Goal: Information Seeking & Learning: Learn about a topic

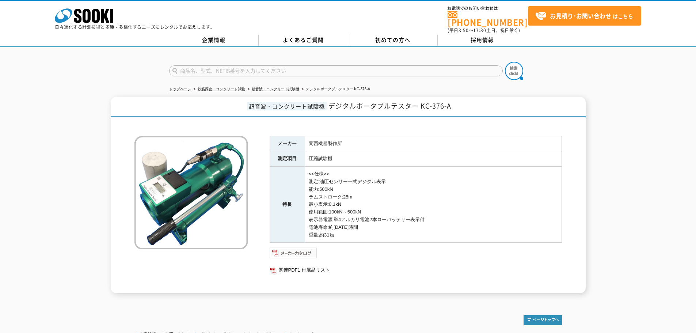
click at [294, 248] on img at bounding box center [294, 253] width 48 height 12
drag, startPoint x: 421, startPoint y: 101, endPoint x: 451, endPoint y: 102, distance: 29.3
click at [451, 102] on span "デジタルポータブルテスター KC-376-A" at bounding box center [390, 106] width 123 height 10
drag, startPoint x: 420, startPoint y: 99, endPoint x: 402, endPoint y: 99, distance: 18.3
click at [420, 101] on span "デジタルポータブルテスター KC-376-A" at bounding box center [390, 106] width 123 height 10
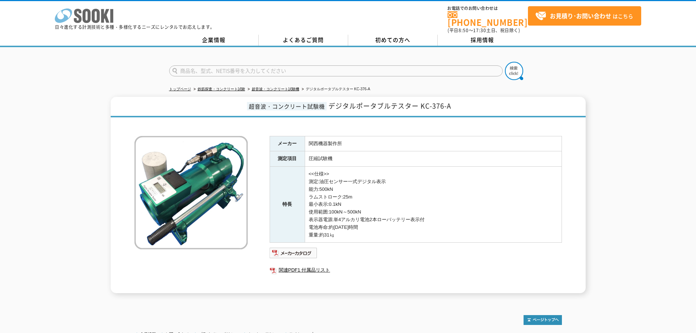
click at [99, 19] on icon at bounding box center [96, 16] width 8 height 14
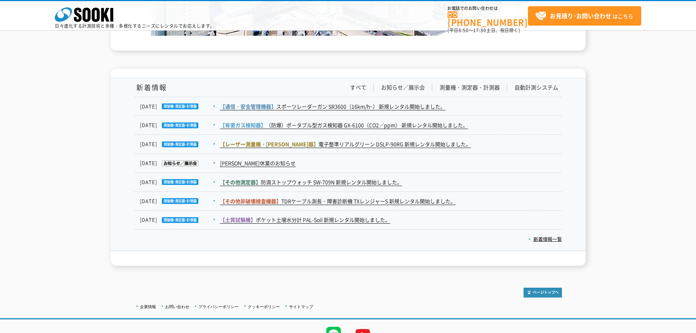
scroll to position [1127, 0]
